Goal: Task Accomplishment & Management: Manage account settings

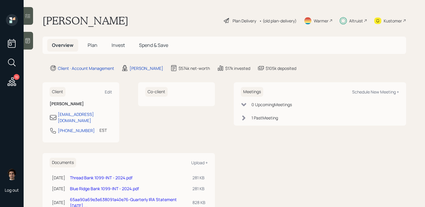
click at [96, 43] on span "Plan" at bounding box center [93, 45] width 10 height 6
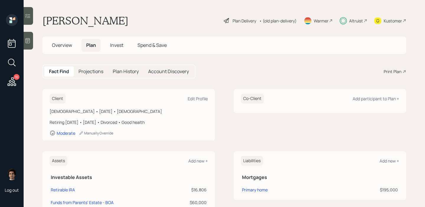
click at [238, 20] on div "Plan Delivery" at bounding box center [244, 21] width 24 height 6
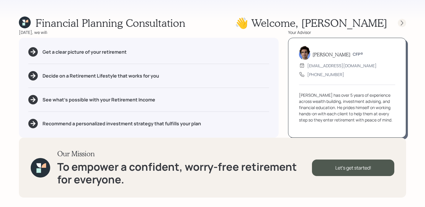
click at [403, 24] on icon at bounding box center [402, 23] width 6 height 6
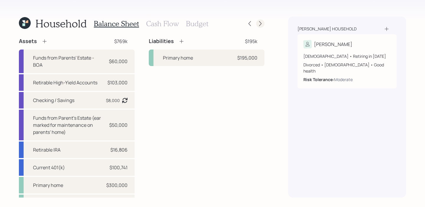
click at [261, 22] on icon at bounding box center [260, 24] width 6 height 6
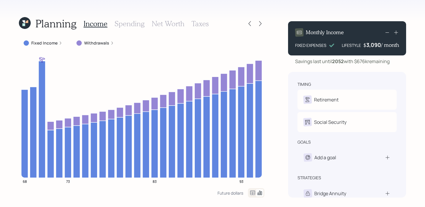
click at [55, 37] on div "Planning Income Spending Net Worth Taxes Fixed Income Withdrawals 68 73 83 93 F…" at bounding box center [141, 107] width 245 height 181
click at [55, 39] on div "Fixed Income" at bounding box center [43, 43] width 48 height 11
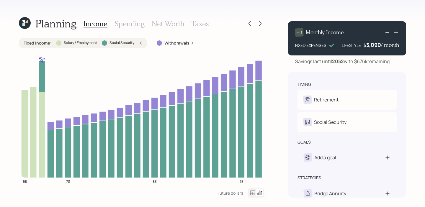
click at [138, 45] on div "Fixed Income : Salary / Employment Social Security" at bounding box center [83, 43] width 119 height 6
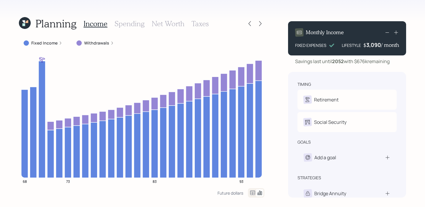
click at [252, 27] on div at bounding box center [254, 23] width 19 height 8
click at [252, 25] on icon at bounding box center [250, 24] width 6 height 6
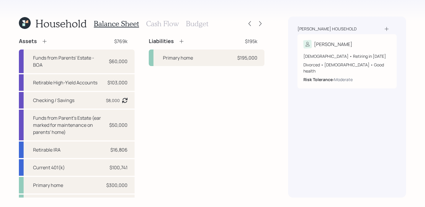
click at [18, 19] on div "Household Balance Sheet Cash Flow Budget Assets $769k Funds from Parents' Estat…" at bounding box center [212, 103] width 425 height 207
click at [28, 27] on icon at bounding box center [25, 23] width 12 height 12
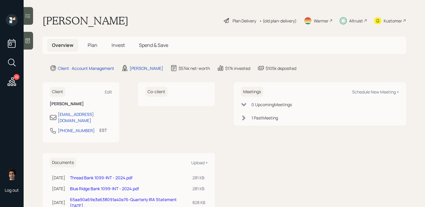
click at [159, 52] on div "Overview Plan Invest Spend & Save" at bounding box center [223, 45] width 363 height 17
click at [159, 41] on h5 "Spend & Save" at bounding box center [153, 45] width 39 height 13
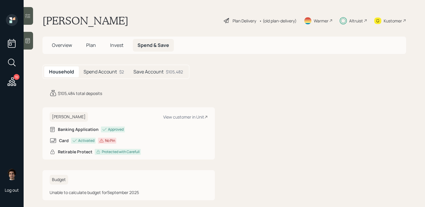
click at [239, 24] on div "Plan Delivery" at bounding box center [240, 20] width 34 height 7
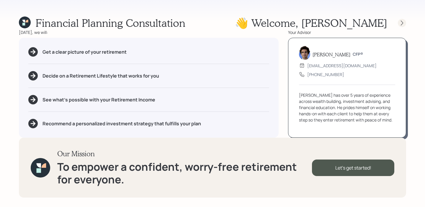
click at [403, 20] on icon at bounding box center [402, 23] width 6 height 6
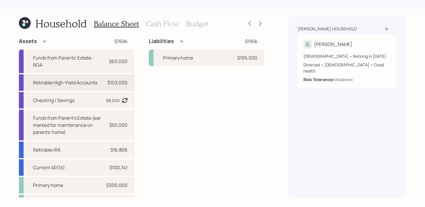
click at [111, 81] on div "$103,000" at bounding box center [117, 82] width 20 height 7
select select "cash"
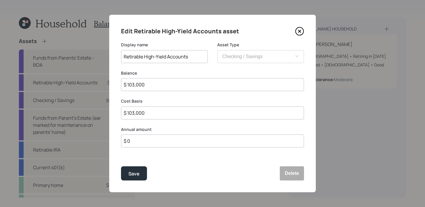
drag, startPoint x: 168, startPoint y: 88, endPoint x: 73, endPoint y: 80, distance: 95.9
click at [73, 80] on div "Edit Retirable High-Yield Accounts asset Display name Retirable High-Yield Acco…" at bounding box center [212, 103] width 425 height 207
type input "$ 1"
type input "$ 10"
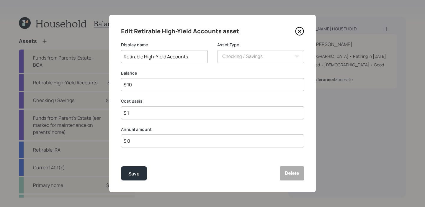
type input "$ 10"
type input "$ 105"
type input "$ 1,050"
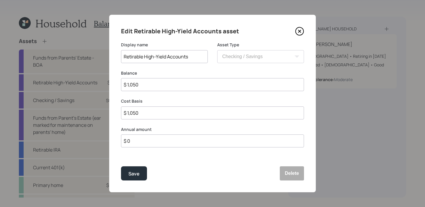
type input "$ 10,500"
type input "$ 105,000"
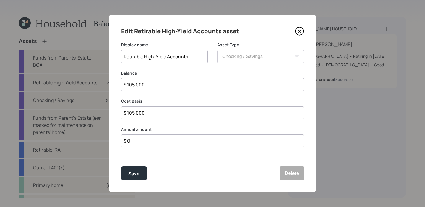
click at [121, 166] on button "Save" at bounding box center [134, 173] width 26 height 14
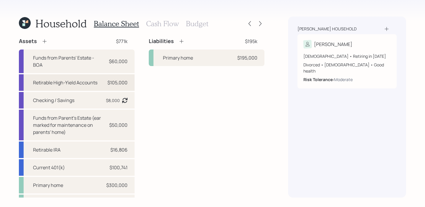
scroll to position [10, 0]
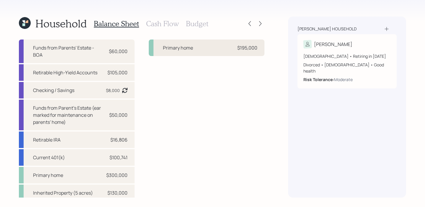
click at [219, 50] on div "Primary home $195,000" at bounding box center [207, 48] width 116 height 17
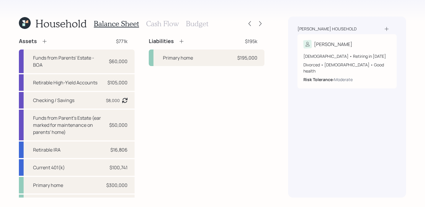
click at [212, 68] on div "Liabilities $195k Primary home $195,000" at bounding box center [207, 124] width 116 height 173
click at [213, 64] on div "Primary home $195,000" at bounding box center [207, 58] width 116 height 17
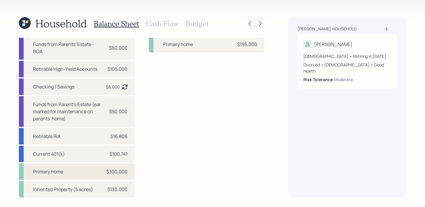
click at [86, 169] on div "Primary home $300,000" at bounding box center [77, 171] width 116 height 17
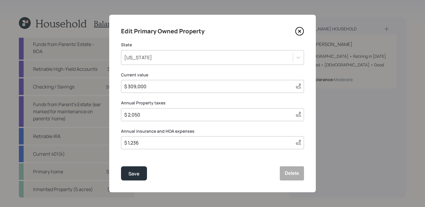
click at [297, 33] on icon at bounding box center [299, 31] width 9 height 9
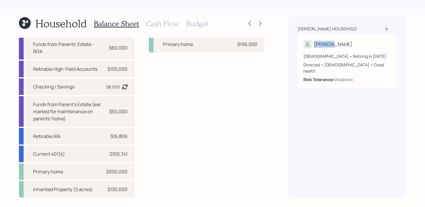
click at [297, 33] on div "[PERSON_NAME] household [PERSON_NAME] [DEMOGRAPHIC_DATA] • Retiring in [DATE] D…" at bounding box center [346, 57] width 99 height 63
click at [81, 155] on div "Current 401(k) $100,741" at bounding box center [77, 154] width 116 height 17
select select "company_sponsored"
select select "balanced"
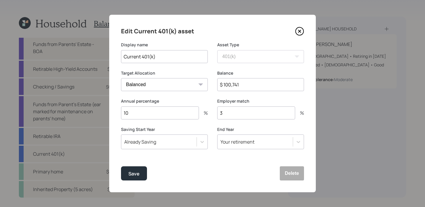
drag, startPoint x: 257, startPoint y: 87, endPoint x: 186, endPoint y: 84, distance: 71.1
click at [186, 84] on div "Target Allocation Cash Conservative Balanced Aggressive Balance $ 100,741" at bounding box center [212, 84] width 183 height 28
drag, startPoint x: 245, startPoint y: 83, endPoint x: 175, endPoint y: 80, distance: 69.7
click at [175, 80] on div "Target Allocation Cash Conservative Balanced Aggressive Balance $ 100,741" at bounding box center [212, 84] width 183 height 28
type input "$ 113,000"
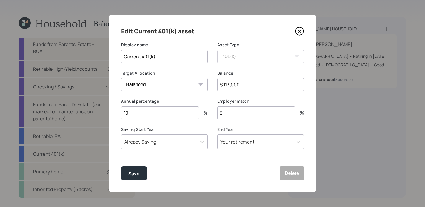
click at [121, 166] on button "Save" at bounding box center [134, 173] width 26 height 14
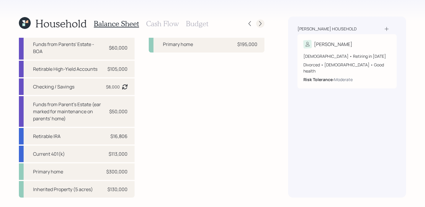
click at [259, 19] on div at bounding box center [260, 23] width 8 height 8
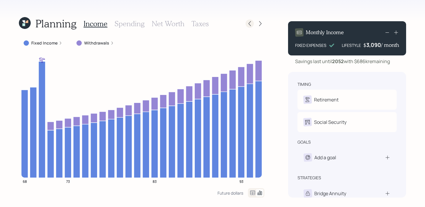
click at [252, 22] on icon at bounding box center [250, 24] width 6 height 6
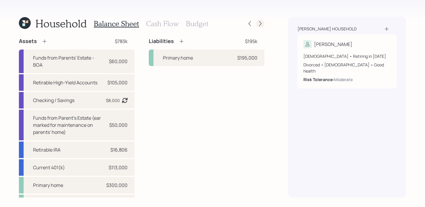
click at [260, 24] on icon at bounding box center [260, 23] width 2 height 5
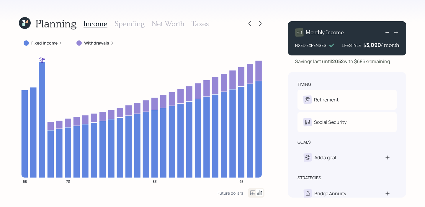
click at [168, 29] on div "Income Spending Net Worth Taxes" at bounding box center [145, 24] width 125 height 14
click at [170, 26] on h3 "Net Worth" at bounding box center [168, 23] width 33 height 9
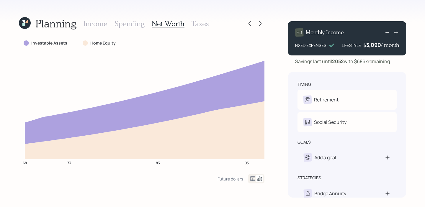
click at [252, 178] on icon at bounding box center [252, 178] width 5 height 4
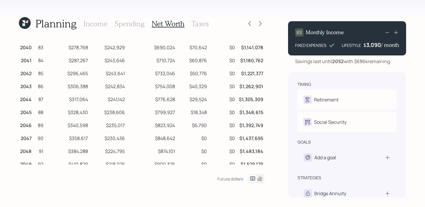
scroll to position [257, 0]
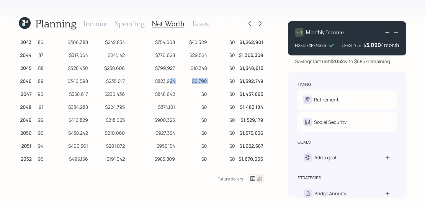
drag, startPoint x: 214, startPoint y: 79, endPoint x: 169, endPoint y: 79, distance: 44.8
click at [169, 79] on tr "2046 89 $340,598 $235,017 $823,924 $6,790 $0 $1,392,749" at bounding box center [141, 80] width 245 height 13
click at [195, 82] on td "$6,790" at bounding box center [192, 80] width 32 height 13
drag, startPoint x: 209, startPoint y: 82, endPoint x: 183, endPoint y: 82, distance: 25.4
click at [183, 82] on tr "2046 89 $340,598 $235,017 $823,924 $6,790 $0 $1,392,749" at bounding box center [141, 80] width 245 height 13
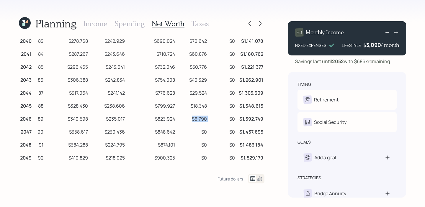
scroll to position [0, 0]
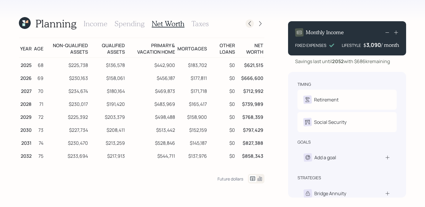
click at [252, 25] on icon at bounding box center [250, 24] width 6 height 6
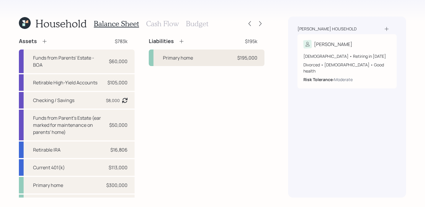
click at [208, 53] on div "Primary home $195,000" at bounding box center [207, 58] width 116 height 17
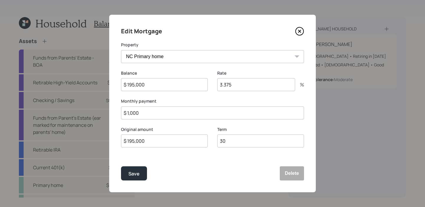
drag, startPoint x: 175, startPoint y: 116, endPoint x: 74, endPoint y: 105, distance: 101.5
click at [74, 105] on div "Edit Mortgage Property NC Primary home Inherited Property (5 acres) Balance $ 1…" at bounding box center [212, 103] width 425 height 207
type input "$ 1,000"
click at [121, 166] on button "Save" at bounding box center [134, 173] width 26 height 14
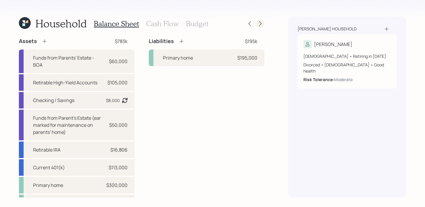
click at [261, 25] on icon at bounding box center [260, 24] width 6 height 6
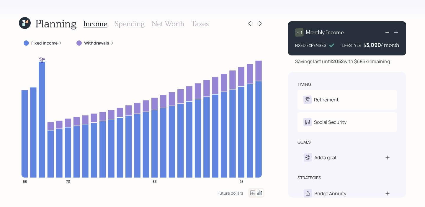
click at [178, 22] on h3 "Net Worth" at bounding box center [168, 23] width 33 height 9
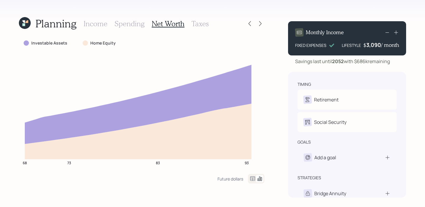
click at [252, 179] on icon at bounding box center [252, 178] width 7 height 7
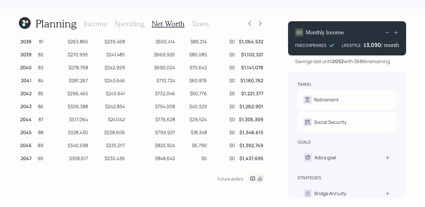
scroll to position [236, 0]
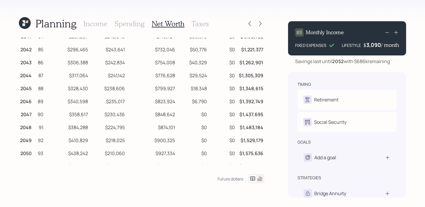
click at [86, 25] on h3 "Income" at bounding box center [95, 23] width 24 height 9
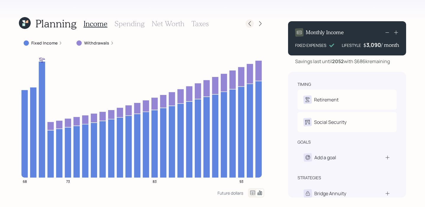
click at [249, 23] on icon at bounding box center [250, 24] width 6 height 6
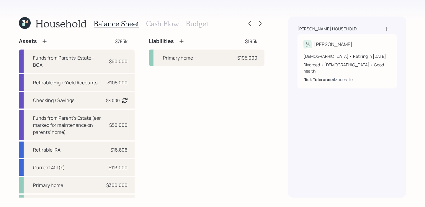
click at [236, 48] on div "Liabilities $195k Primary home $195,000" at bounding box center [207, 52] width 116 height 28
click at [236, 52] on div "Primary home $195,000" at bounding box center [207, 58] width 116 height 17
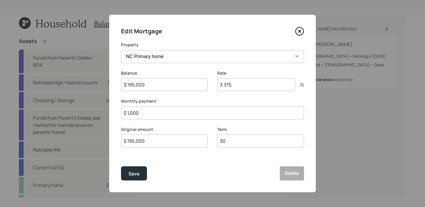
drag, startPoint x: 154, startPoint y: 86, endPoint x: 97, endPoint y: 75, distance: 58.3
click at [97, 75] on div "Edit Mortgage Property NC Primary home Inherited Property (5 acres) Balance $ 1…" at bounding box center [212, 103] width 425 height 207
type input "$ 187,000"
click at [121, 166] on button "Save" at bounding box center [134, 173] width 26 height 14
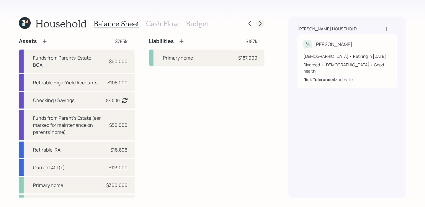
click at [259, 27] on div at bounding box center [260, 23] width 8 height 8
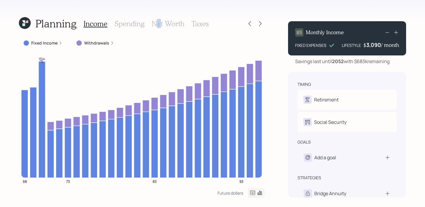
click at [158, 23] on h3 "Net Worth" at bounding box center [168, 23] width 33 height 9
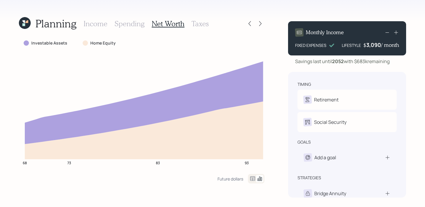
click at [252, 175] on icon at bounding box center [252, 178] width 7 height 7
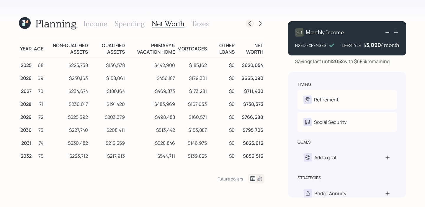
click at [247, 22] on icon at bounding box center [250, 24] width 6 height 6
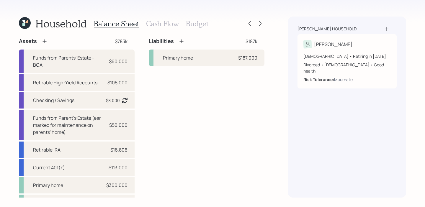
click at [168, 28] on div "Balance Sheet Cash Flow Budget" at bounding box center [151, 24] width 114 height 14
click at [171, 23] on h3 "Cash Flow" at bounding box center [162, 23] width 33 height 9
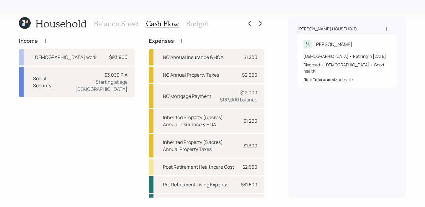
click at [133, 25] on h3 "Balance Sheet" at bounding box center [116, 23] width 45 height 9
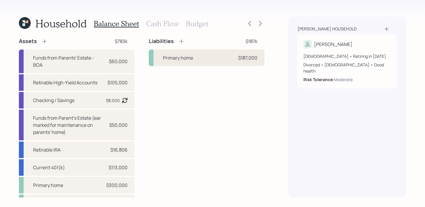
click at [195, 53] on div "Primary home $187,000" at bounding box center [207, 58] width 116 height 17
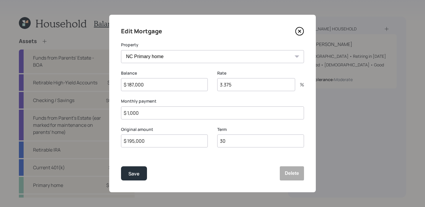
drag, startPoint x: 181, startPoint y: 116, endPoint x: 73, endPoint y: 94, distance: 110.5
click at [73, 94] on div "Edit Mortgage Property NC Primary home Inherited Property (5 acres) Balance $ 1…" at bounding box center [212, 103] width 425 height 207
type input "$ 2,000"
click at [121, 166] on button "Save" at bounding box center [134, 173] width 26 height 14
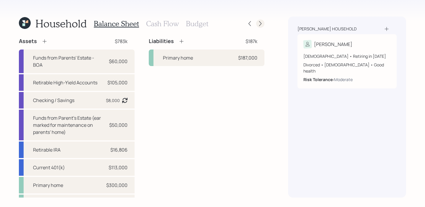
click at [258, 24] on icon at bounding box center [260, 24] width 6 height 6
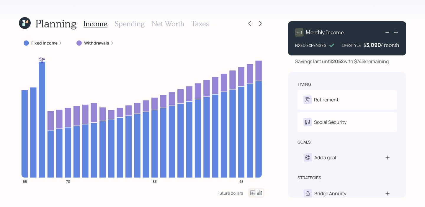
click at [180, 25] on h3 "Net Worth" at bounding box center [168, 23] width 33 height 9
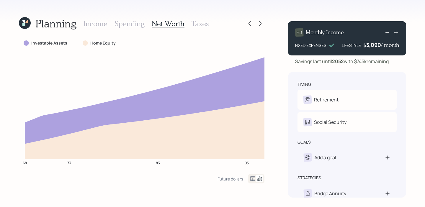
click at [251, 177] on icon at bounding box center [252, 178] width 7 height 7
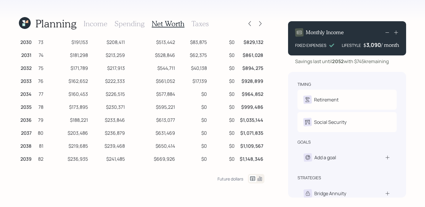
scroll to position [87, 0]
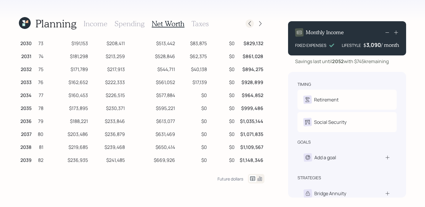
click at [249, 26] on icon at bounding box center [250, 24] width 6 height 6
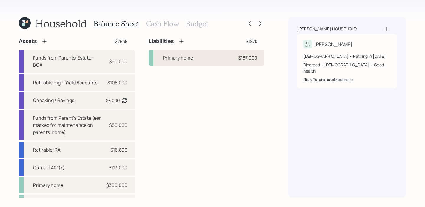
click at [184, 61] on div "Primary home" at bounding box center [178, 57] width 30 height 7
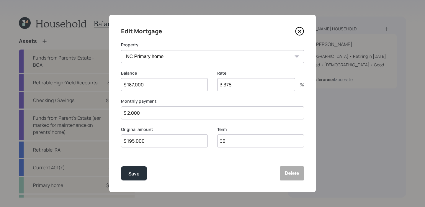
drag, startPoint x: 160, startPoint y: 113, endPoint x: 99, endPoint y: 109, distance: 60.8
click at [99, 109] on div "Edit Mortgage Property NC Primary home Inherited Property (5 acres) Balance $ 1…" at bounding box center [212, 103] width 425 height 207
type input "$ 1,000"
click at [121, 166] on button "Save" at bounding box center [134, 173] width 26 height 14
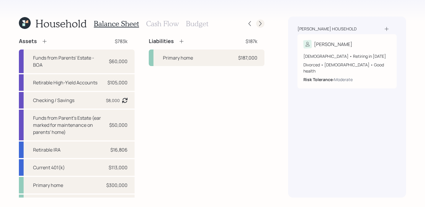
click at [260, 24] on icon at bounding box center [260, 23] width 2 height 5
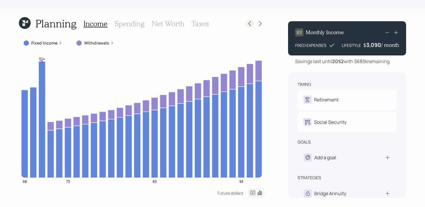
click at [248, 24] on icon at bounding box center [250, 24] width 6 height 6
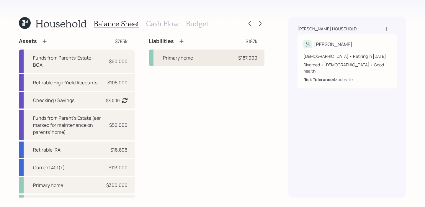
click at [208, 65] on div "Primary home $187,000" at bounding box center [207, 58] width 116 height 17
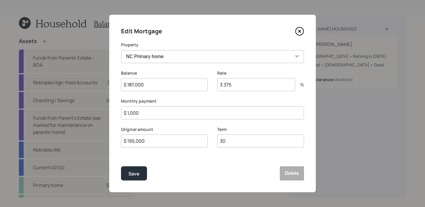
drag, startPoint x: 170, startPoint y: 114, endPoint x: 83, endPoint y: 106, distance: 87.7
click at [83, 106] on div "Edit Mortgage Property NC Primary home Inherited Property (5 acres) Balance $ 1…" at bounding box center [212, 103] width 425 height 207
type input "$ 2,000"
click at [121, 166] on button "Save" at bounding box center [134, 173] width 26 height 14
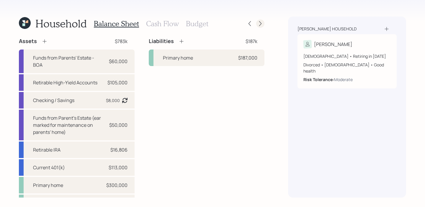
click at [259, 24] on icon at bounding box center [260, 24] width 6 height 6
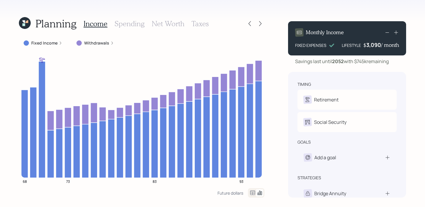
click at [178, 24] on h3 "Net Worth" at bounding box center [168, 23] width 33 height 9
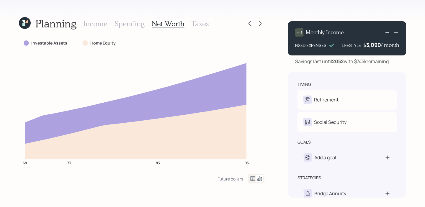
click at [252, 179] on icon at bounding box center [252, 178] width 5 height 4
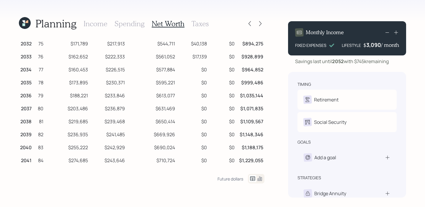
scroll to position [116, 0]
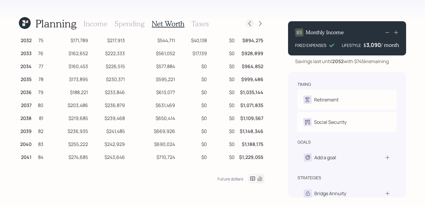
click at [249, 24] on icon at bounding box center [250, 24] width 6 height 6
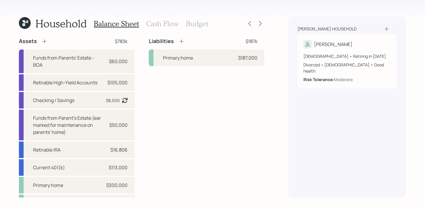
click at [255, 25] on div at bounding box center [254, 23] width 19 height 8
click at [257, 25] on div at bounding box center [260, 23] width 8 height 8
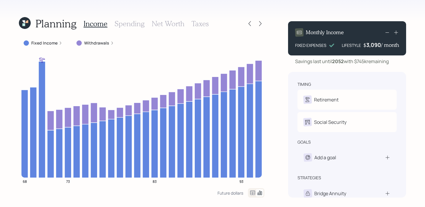
click at [177, 26] on h3 "Net Worth" at bounding box center [168, 23] width 33 height 9
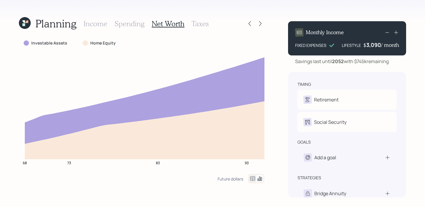
click at [252, 181] on icon at bounding box center [252, 178] width 7 height 7
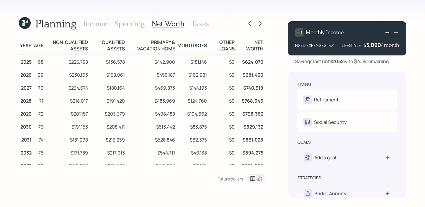
scroll to position [5, 0]
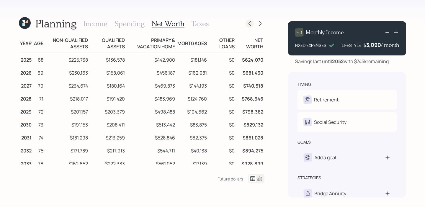
click at [249, 24] on icon at bounding box center [250, 24] width 6 height 6
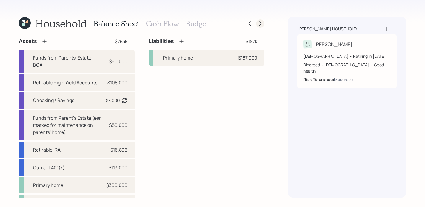
click at [261, 25] on icon at bounding box center [260, 24] width 6 height 6
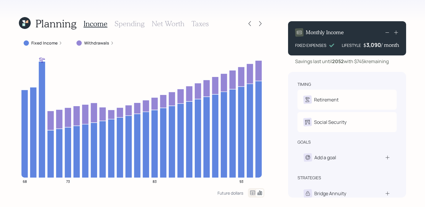
click at [168, 23] on h3 "Net Worth" at bounding box center [168, 23] width 33 height 9
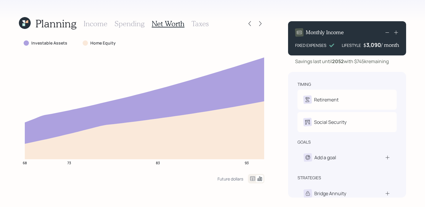
click at [255, 177] on icon at bounding box center [252, 178] width 7 height 7
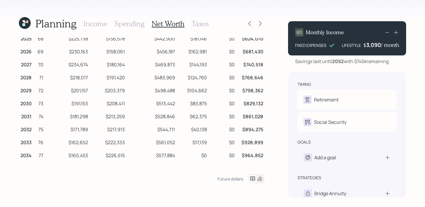
scroll to position [26, 0]
click at [256, 22] on div at bounding box center [254, 23] width 19 height 8
click at [263, 22] on div at bounding box center [260, 23] width 8 height 8
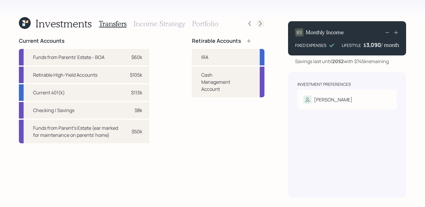
click at [261, 27] on div at bounding box center [260, 23] width 8 height 8
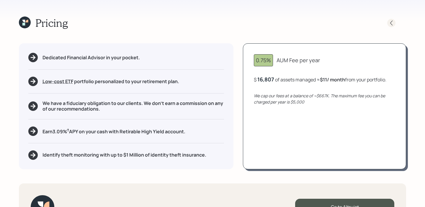
click at [393, 22] on icon at bounding box center [391, 23] width 6 height 6
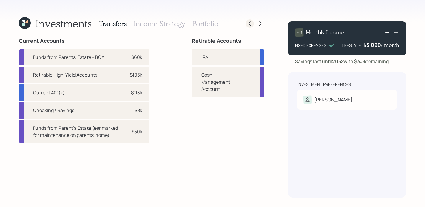
click at [248, 22] on icon at bounding box center [250, 24] width 6 height 6
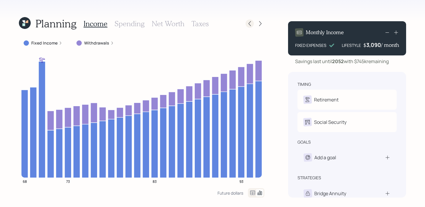
click at [249, 22] on icon at bounding box center [249, 23] width 2 height 5
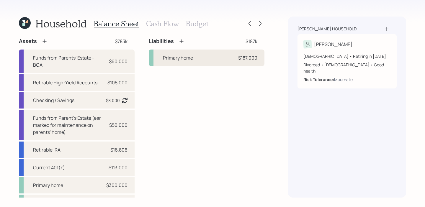
click at [194, 65] on div "Primary home $187,000" at bounding box center [207, 58] width 116 height 17
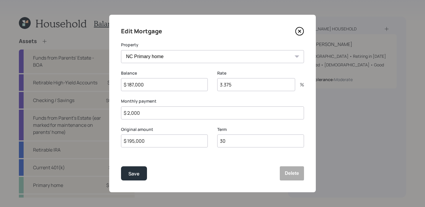
drag, startPoint x: 151, startPoint y: 117, endPoint x: 95, endPoint y: 115, distance: 56.7
click at [95, 115] on div "Edit Mortgage Property NC Primary home Inherited Property (5 acres) Balance $ 1…" at bounding box center [212, 103] width 425 height 207
type input "$ 1,000"
click at [121, 166] on button "Save" at bounding box center [134, 173] width 26 height 14
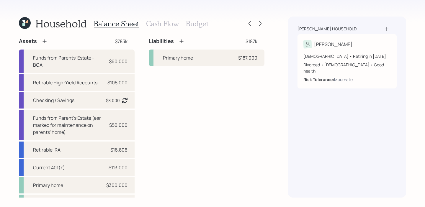
click at [23, 22] on icon at bounding box center [23, 21] width 3 height 3
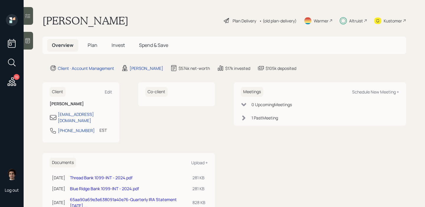
click at [144, 47] on span "Spend & Save" at bounding box center [153, 45] width 29 height 6
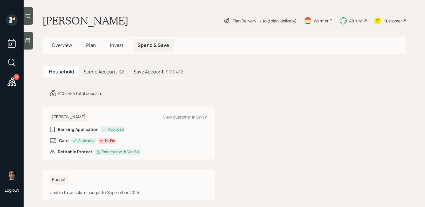
click at [159, 73] on h5 "Save Account" at bounding box center [148, 72] width 30 height 6
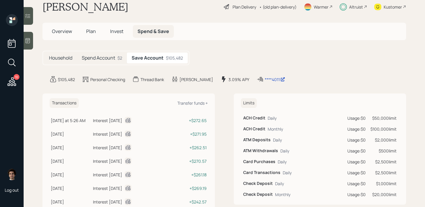
scroll to position [17, 0]
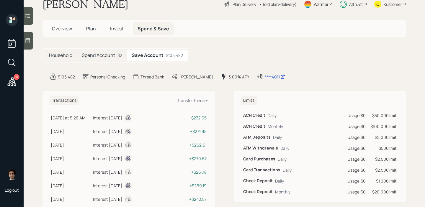
click at [94, 29] on span "Plan" at bounding box center [91, 28] width 10 height 6
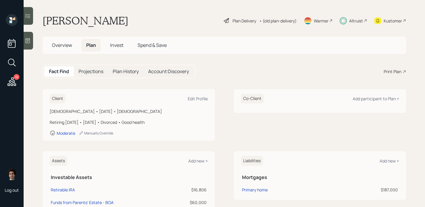
click at [240, 20] on div "Plan Delivery" at bounding box center [244, 21] width 24 height 6
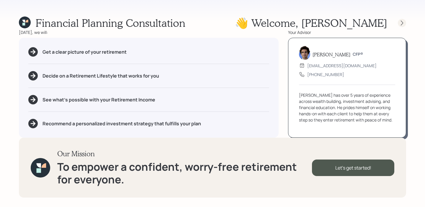
click at [398, 21] on div at bounding box center [402, 23] width 8 height 8
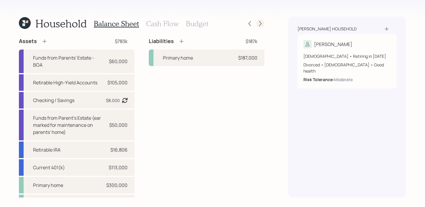
click at [262, 25] on icon at bounding box center [260, 24] width 6 height 6
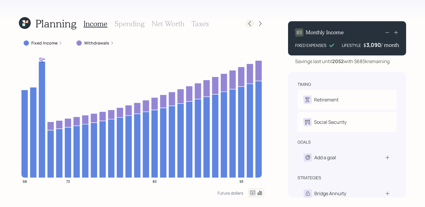
click at [251, 22] on icon at bounding box center [250, 24] width 6 height 6
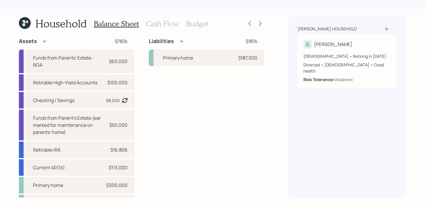
click at [169, 26] on h3 "Cash Flow" at bounding box center [162, 23] width 33 height 9
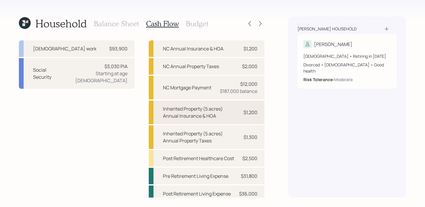
scroll to position [13, 0]
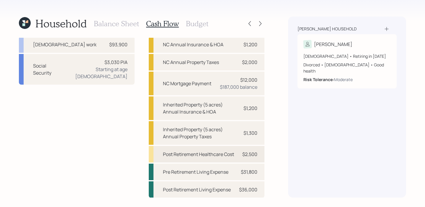
click at [231, 158] on div "Post Retirement Healthcare Cost $2,500" at bounding box center [207, 154] width 116 height 17
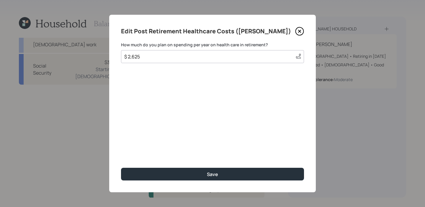
click at [301, 36] on div "Edit Post Retirement Healthcare Costs ([PERSON_NAME]) How much do you plan on s…" at bounding box center [212, 104] width 206 height 178
click at [301, 34] on icon at bounding box center [299, 31] width 9 height 9
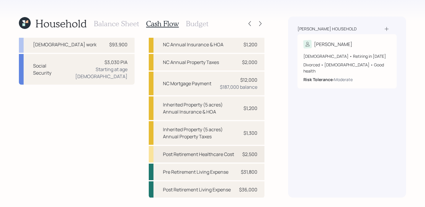
click at [209, 152] on div "Post Retirement Healthcare Cost" at bounding box center [198, 154] width 71 height 7
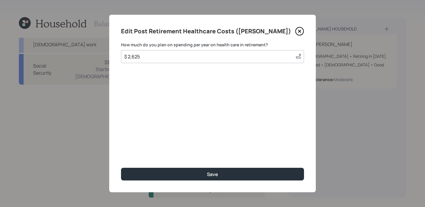
drag, startPoint x: 179, startPoint y: 55, endPoint x: 54, endPoint y: 49, distance: 124.9
click at [54, 49] on div "Edit Post Retirement Healthcare Costs ([PERSON_NAME]) How much do you plan on s…" at bounding box center [212, 103] width 425 height 207
type input "$ 5,000"
click at [121, 168] on button "Save" at bounding box center [212, 174] width 183 height 13
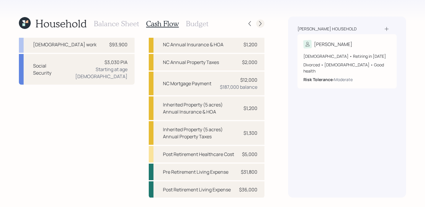
click at [259, 25] on icon at bounding box center [260, 24] width 6 height 6
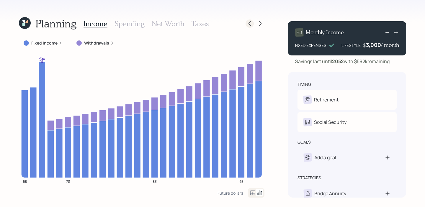
click at [250, 25] on icon at bounding box center [250, 24] width 6 height 6
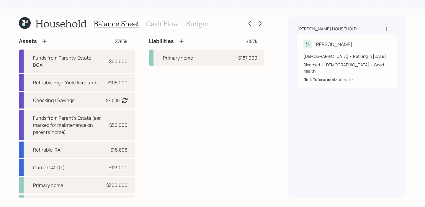
drag, startPoint x: 257, startPoint y: 25, endPoint x: 194, endPoint y: 27, distance: 63.1
click at [194, 27] on div "Household Balance Sheet Cash Flow Budget" at bounding box center [141, 24] width 245 height 14
click at [168, 25] on h3 "Cash Flow" at bounding box center [162, 23] width 33 height 9
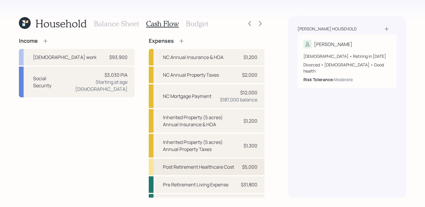
click at [230, 169] on div "Post Retirement Healthcare Cost" at bounding box center [198, 166] width 71 height 7
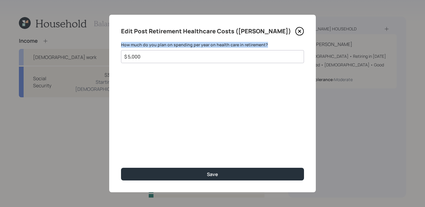
drag, startPoint x: 152, startPoint y: 60, endPoint x: 96, endPoint y: 39, distance: 60.9
click at [96, 39] on div "Edit Post Retirement Healthcare Costs ([PERSON_NAME]) How much do you plan on s…" at bounding box center [212, 103] width 425 height 207
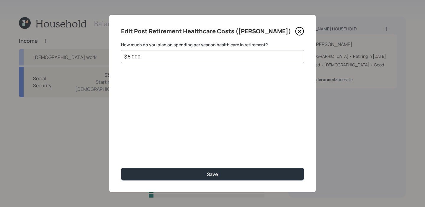
click at [143, 51] on div "$ 5,000" at bounding box center [212, 56] width 183 height 13
drag, startPoint x: 143, startPoint y: 54, endPoint x: 94, endPoint y: 54, distance: 49.5
click at [94, 54] on div "Edit Post Retirement Healthcare Costs ([PERSON_NAME]) How much do you plan on s…" at bounding box center [212, 103] width 425 height 207
type input "$ 6,000"
click at [121, 168] on button "Save" at bounding box center [212, 174] width 183 height 13
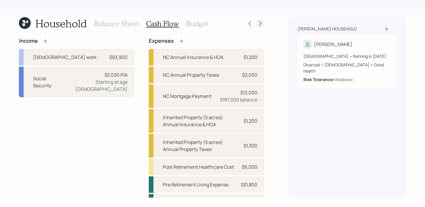
click at [261, 26] on icon at bounding box center [260, 24] width 6 height 6
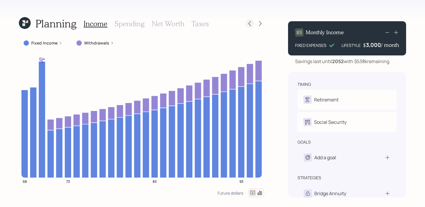
click at [249, 25] on icon at bounding box center [250, 24] width 6 height 6
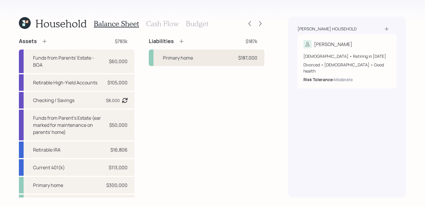
click at [210, 62] on div "Primary home $187,000" at bounding box center [207, 58] width 116 height 17
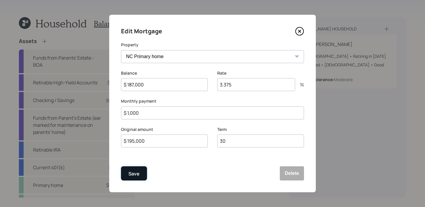
click at [135, 167] on button "Save" at bounding box center [134, 173] width 26 height 14
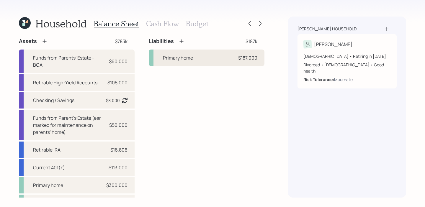
click at [191, 65] on div "Primary home $187,000" at bounding box center [207, 58] width 116 height 17
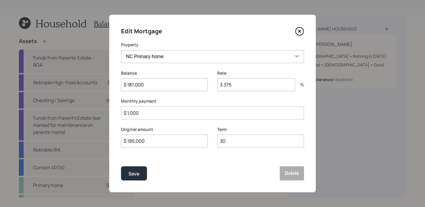
drag, startPoint x: 159, startPoint y: 117, endPoint x: 81, endPoint y: 114, distance: 78.5
click at [81, 114] on div "Edit Mortgage Property NC Primary home Inherited Property (5 acres) Balance $ 1…" at bounding box center [212, 103] width 425 height 207
type input "$ 1,000"
click at [121, 166] on button "Save" at bounding box center [134, 173] width 26 height 14
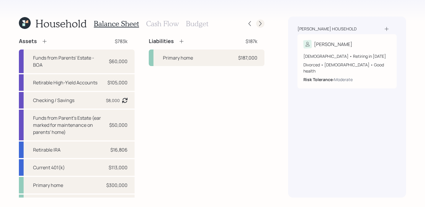
click at [259, 24] on icon at bounding box center [260, 24] width 6 height 6
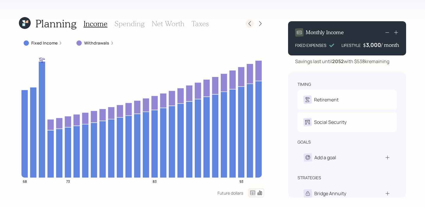
click at [247, 25] on icon at bounding box center [250, 24] width 6 height 6
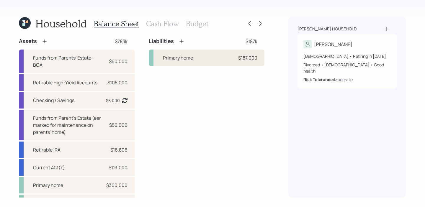
click at [198, 63] on div "Primary home $187,000" at bounding box center [207, 58] width 116 height 17
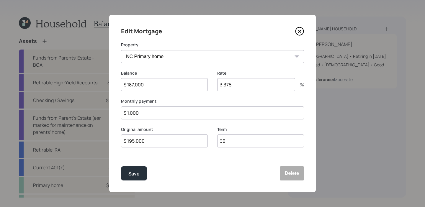
click at [303, 30] on icon at bounding box center [299, 31] width 8 height 8
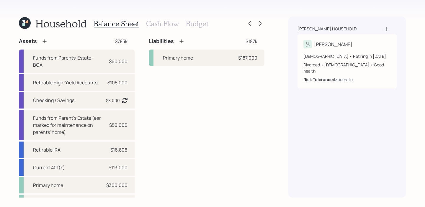
click at [165, 19] on h3 "Cash Flow" at bounding box center [162, 23] width 33 height 9
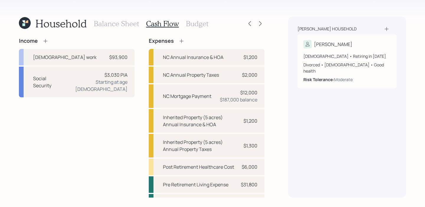
click at [123, 22] on h3 "Balance Sheet" at bounding box center [116, 23] width 45 height 9
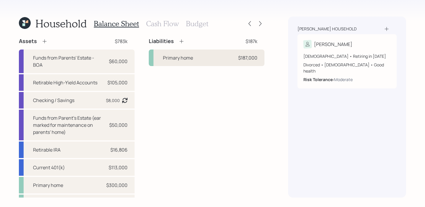
click at [204, 55] on div "Primary home $187,000" at bounding box center [207, 58] width 116 height 17
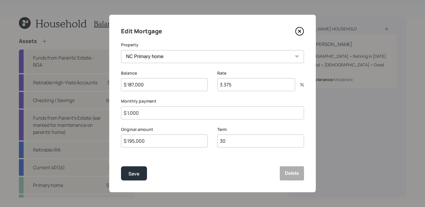
drag, startPoint x: 173, startPoint y: 114, endPoint x: 101, endPoint y: 98, distance: 74.0
click at [95, 110] on div "Edit Mortgage Property NC Primary home Inherited Property (5 acres) Balance $ 1…" at bounding box center [212, 103] width 425 height 207
type input "$ 1,500"
click at [121, 166] on button "Save" at bounding box center [134, 173] width 26 height 14
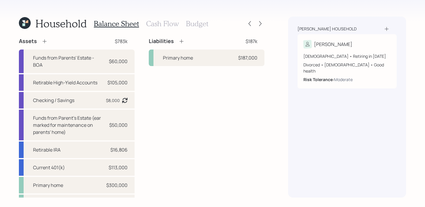
click at [265, 25] on div "Household Balance Sheet Cash Flow Budget Assets $783k Funds from Parents' Estat…" at bounding box center [212, 103] width 425 height 207
click at [263, 25] on div at bounding box center [260, 23] width 8 height 8
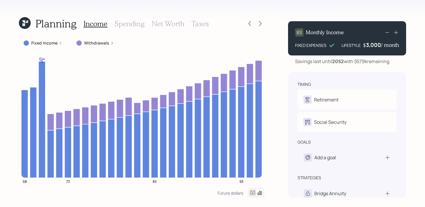
click at [164, 25] on h3 "Net Worth" at bounding box center [168, 23] width 33 height 9
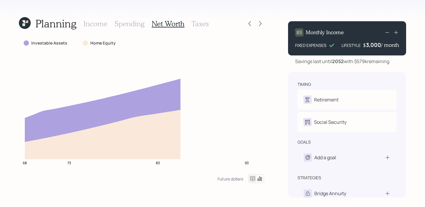
click at [251, 176] on icon at bounding box center [252, 178] width 7 height 7
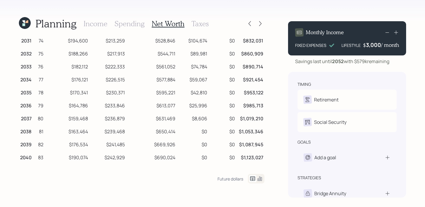
scroll to position [101, 0]
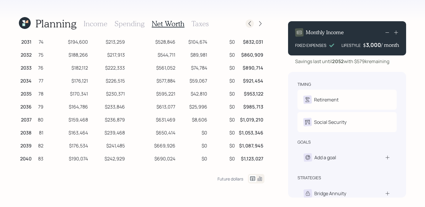
click at [250, 22] on icon at bounding box center [250, 24] width 6 height 6
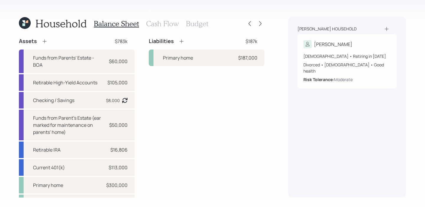
click at [169, 25] on h3 "Cash Flow" at bounding box center [162, 23] width 33 height 9
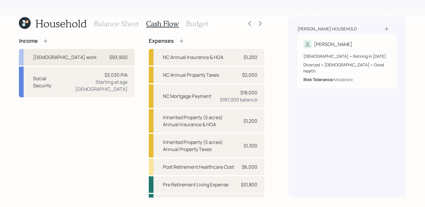
click at [104, 58] on div "[DEMOGRAPHIC_DATA] work $93,900" at bounding box center [77, 57] width 116 height 17
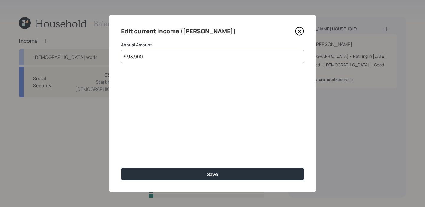
drag, startPoint x: 181, startPoint y: 57, endPoint x: 121, endPoint y: 56, distance: 60.8
click at [121, 56] on div "Edit current income ([PERSON_NAME]) Annual Amount $ 93,900 Save" at bounding box center [212, 104] width 206 height 178
type input "$ 95,000"
click at [121, 168] on button "Save" at bounding box center [212, 174] width 183 height 13
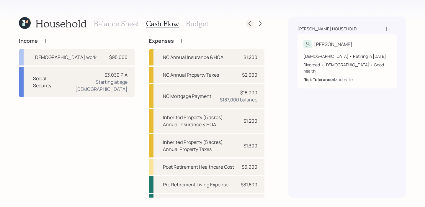
click at [247, 22] on icon at bounding box center [250, 24] width 6 height 6
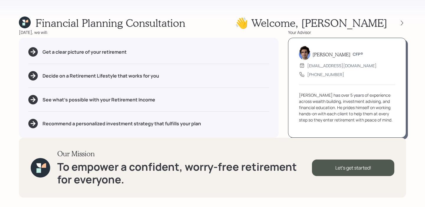
click at [402, 17] on div "👋 Welcome , [PERSON_NAME]" at bounding box center [320, 23] width 171 height 13
click at [402, 20] on icon at bounding box center [402, 23] width 6 height 6
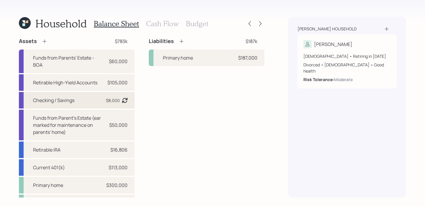
click at [82, 99] on div "Checking / Savings $8,000 Asset balance last updated on [DATE]. Last year it wa…" at bounding box center [77, 100] width 116 height 17
select select "cash"
click at [167, 27] on h3 "Cash Flow" at bounding box center [162, 23] width 33 height 9
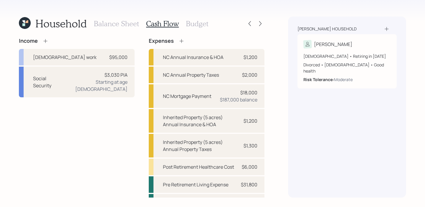
click at [186, 20] on h3 "Budget" at bounding box center [197, 23] width 22 height 9
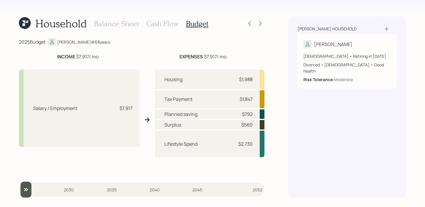
click at [252, 117] on div "Planned saving $792" at bounding box center [209, 113] width 109 height 9
drag, startPoint x: 252, startPoint y: 116, endPoint x: 242, endPoint y: 116, distance: 10.6
click at [242, 116] on div "Planned saving $792" at bounding box center [209, 113] width 109 height 9
click at [250, 22] on icon at bounding box center [250, 24] width 6 height 6
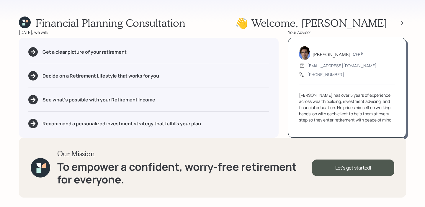
click at [397, 20] on div at bounding box center [396, 23] width 19 height 8
click at [398, 20] on div at bounding box center [396, 23] width 19 height 8
click at [403, 22] on icon at bounding box center [402, 23] width 6 height 6
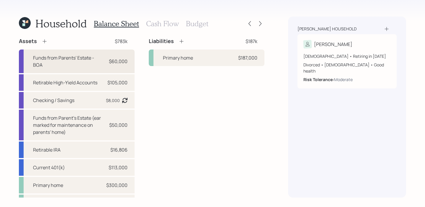
scroll to position [14, 0]
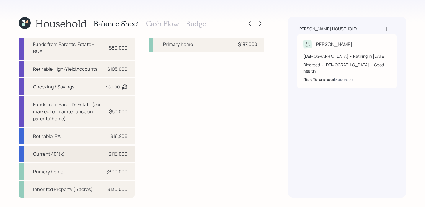
click at [75, 152] on div "Current 401(k) $113,000" at bounding box center [77, 154] width 116 height 17
select select "company_sponsored"
select select "balanced"
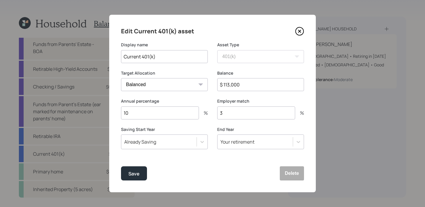
click at [139, 115] on input "10" at bounding box center [160, 112] width 78 height 13
type input "11"
click at [143, 175] on button "Save" at bounding box center [134, 173] width 26 height 14
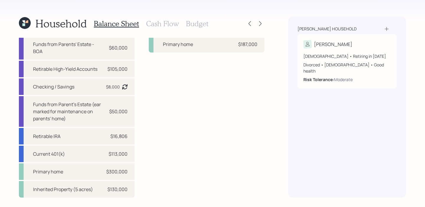
click at [198, 24] on h3 "Budget" at bounding box center [197, 23] width 22 height 9
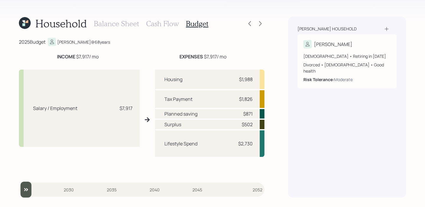
click at [115, 18] on div "Balance Sheet Cash Flow Budget" at bounding box center [151, 24] width 114 height 14
click at [115, 24] on h3 "Balance Sheet" at bounding box center [116, 23] width 45 height 9
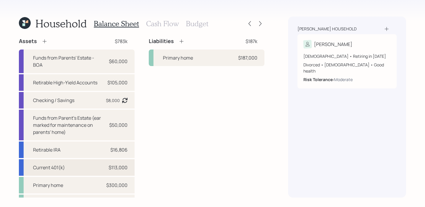
click at [75, 166] on div "Current 401(k) $113,000" at bounding box center [77, 167] width 116 height 17
select select "company_sponsored"
select select "balanced"
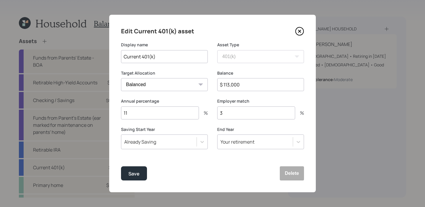
click at [140, 116] on input "11" at bounding box center [160, 112] width 78 height 13
type input "15"
click at [121, 166] on button "Save" at bounding box center [134, 173] width 26 height 14
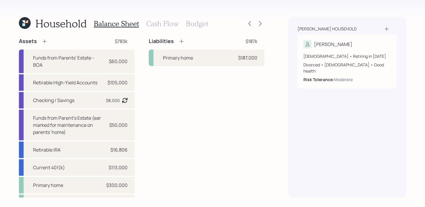
click at [195, 26] on h3 "Budget" at bounding box center [197, 23] width 22 height 9
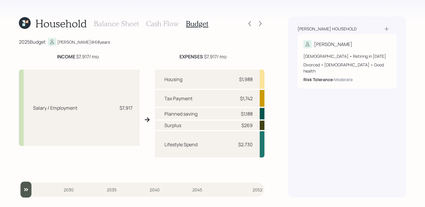
click at [123, 25] on h3 "Balance Sheet" at bounding box center [116, 23] width 45 height 9
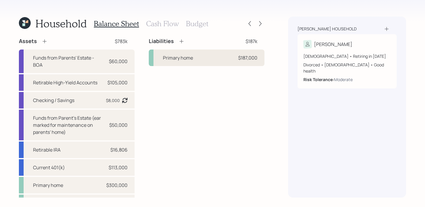
click at [198, 58] on div "Primary home $187,000" at bounding box center [207, 58] width 116 height 17
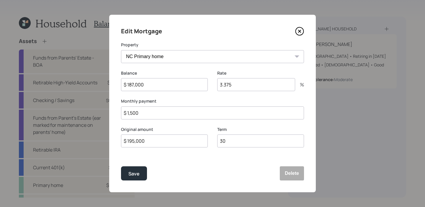
drag, startPoint x: 174, startPoint y: 111, endPoint x: 132, endPoint y: 109, distance: 41.9
click at [132, 109] on input "$ 1,500" at bounding box center [212, 112] width 183 height 13
drag, startPoint x: 130, startPoint y: 113, endPoint x: 140, endPoint y: 114, distance: 9.8
click at [140, 114] on input "$ 1,500" at bounding box center [212, 112] width 183 height 13
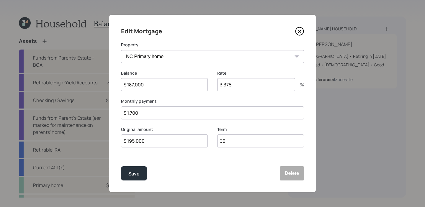
type input "$ 1,700"
click at [121, 166] on button "Save" at bounding box center [134, 173] width 26 height 14
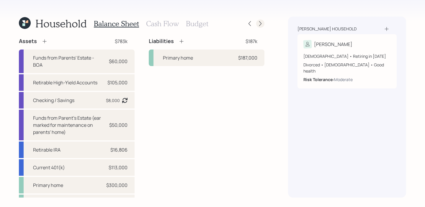
click at [261, 22] on icon at bounding box center [260, 24] width 6 height 6
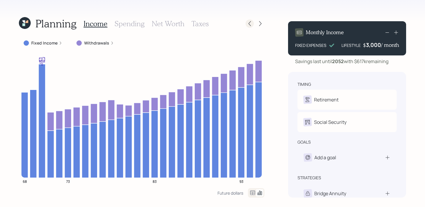
click at [249, 25] on icon at bounding box center [249, 23] width 2 height 5
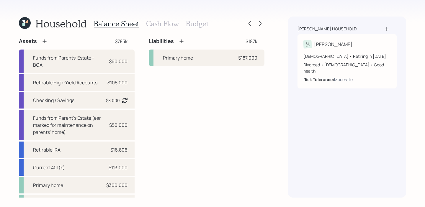
click at [169, 17] on div "Balance Sheet Cash Flow Budget" at bounding box center [151, 24] width 114 height 14
click at [169, 21] on h3 "Cash Flow" at bounding box center [162, 23] width 33 height 9
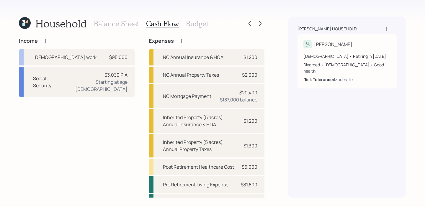
click at [129, 24] on h3 "Balance Sheet" at bounding box center [116, 23] width 45 height 9
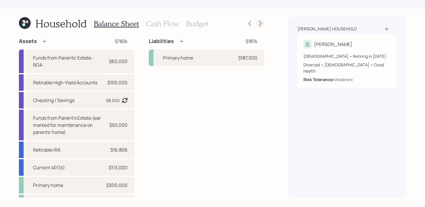
click at [259, 22] on icon at bounding box center [260, 24] width 6 height 6
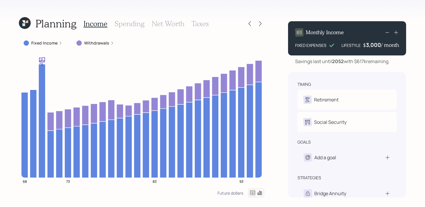
click at [165, 22] on h3 "Net Worth" at bounding box center [168, 23] width 33 height 9
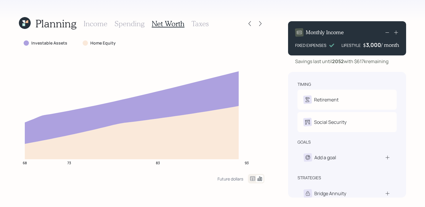
click at [252, 176] on icon at bounding box center [252, 178] width 7 height 7
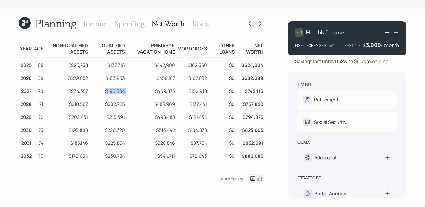
drag, startPoint x: 131, startPoint y: 93, endPoint x: 88, endPoint y: 93, distance: 43.1
click at [88, 93] on tr "2027 70 $234,357 $190,804 $469,873 $152,918 $0 $742,116" at bounding box center [141, 90] width 245 height 13
click at [101, 24] on h3 "Income" at bounding box center [95, 23] width 24 height 9
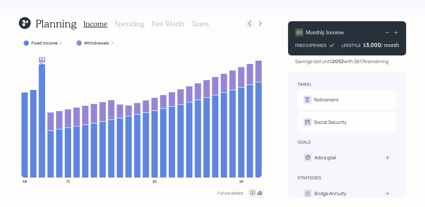
click at [249, 24] on icon at bounding box center [249, 23] width 2 height 5
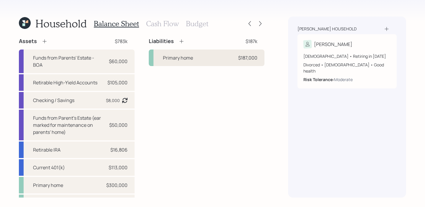
click at [190, 61] on div "Primary home" at bounding box center [178, 57] width 30 height 7
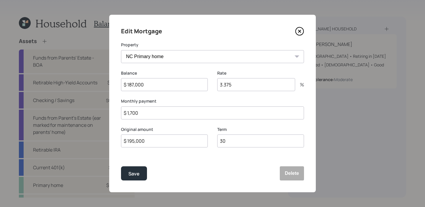
drag, startPoint x: 148, startPoint y: 112, endPoint x: 106, endPoint y: 111, distance: 42.5
click at [106, 111] on div "Edit Mortgage Property NC Primary home Inherited Property (5 acres) Balance $ 1…" at bounding box center [212, 103] width 425 height 207
type input "$ 2,000"
click at [121, 166] on button "Save" at bounding box center [134, 173] width 26 height 14
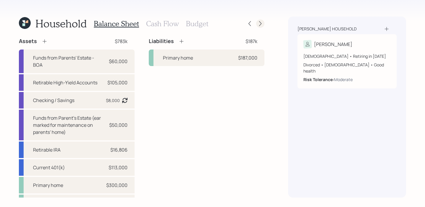
click at [257, 23] on icon at bounding box center [260, 24] width 6 height 6
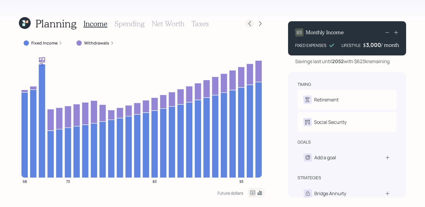
click at [249, 20] on div at bounding box center [249, 23] width 8 height 8
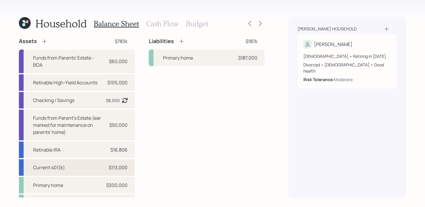
click at [93, 170] on div "Current 401(k) $113,000" at bounding box center [77, 167] width 116 height 17
select select "company_sponsored"
select select "balanced"
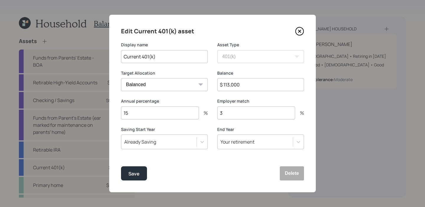
drag, startPoint x: 137, startPoint y: 112, endPoint x: 101, endPoint y: 112, distance: 36.0
click at [101, 112] on div "Edit Current 401(k) asset Display name Current 401(k) Asset Type SEP [PERSON_NA…" at bounding box center [212, 103] width 425 height 207
type input "10"
click at [121, 166] on button "Save" at bounding box center [134, 173] width 26 height 14
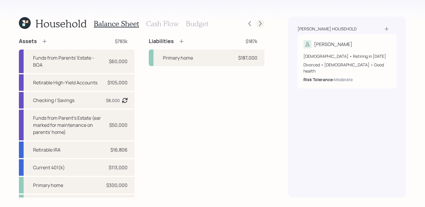
click at [261, 24] on icon at bounding box center [260, 23] width 2 height 5
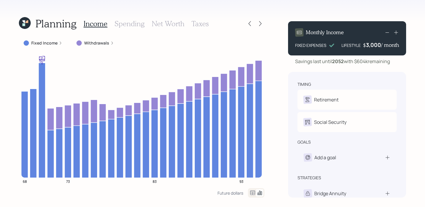
click at [255, 194] on icon at bounding box center [252, 192] width 7 height 7
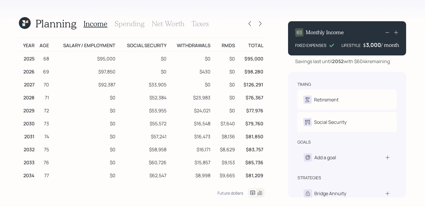
click at [161, 14] on div "Planning Income Spending Net Worth Taxes Year Age Salary / Employment Social Se…" at bounding box center [212, 103] width 425 height 207
click at [161, 24] on h3 "Net Worth" at bounding box center [168, 23] width 33 height 9
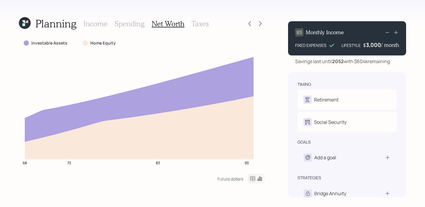
click at [255, 178] on icon at bounding box center [252, 178] width 5 height 4
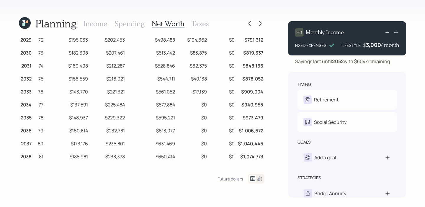
scroll to position [77, 0]
